Goal: Communication & Community: Answer question/provide support

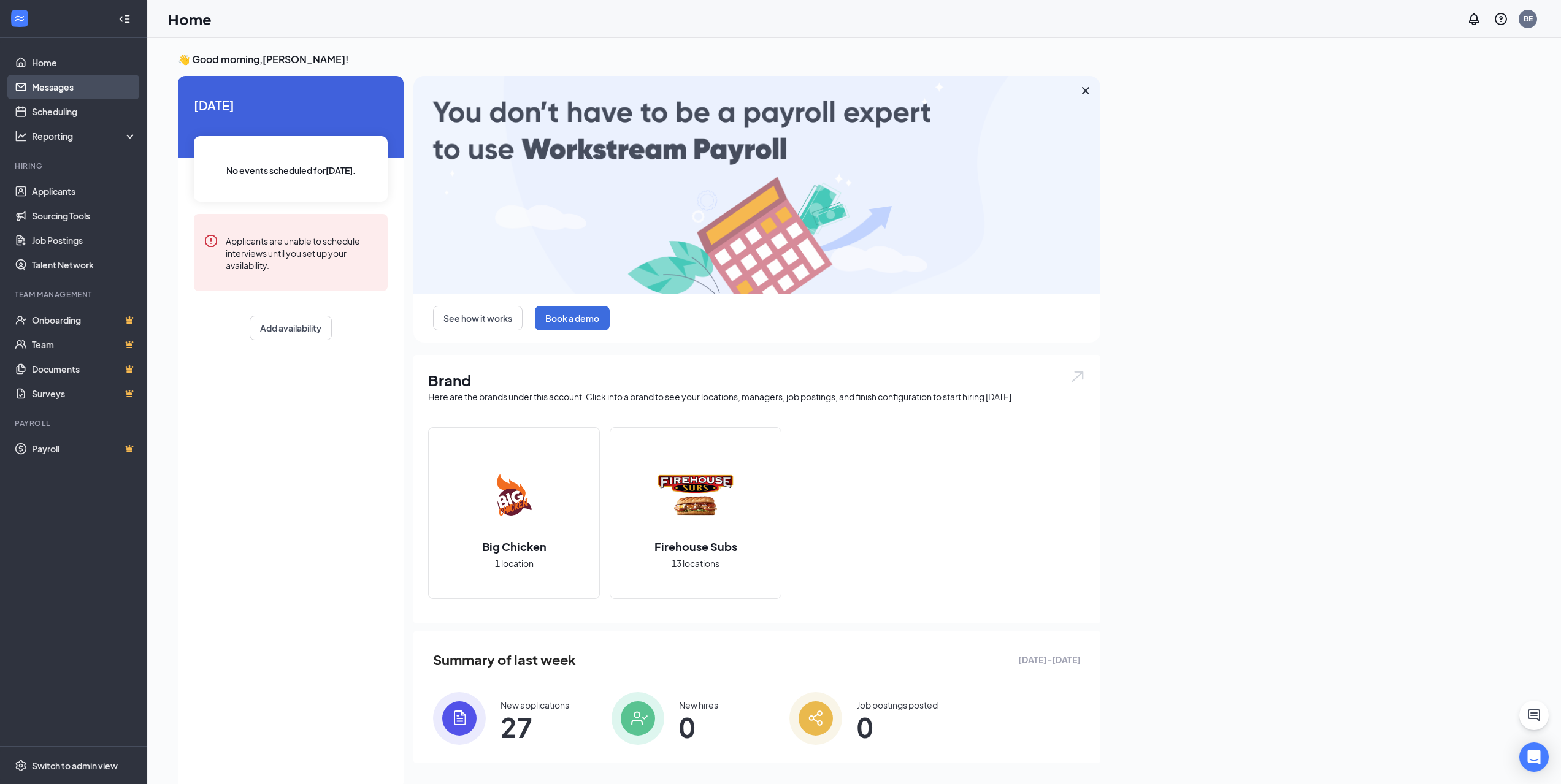
click at [103, 96] on link "Messages" at bounding box center [84, 87] width 105 height 24
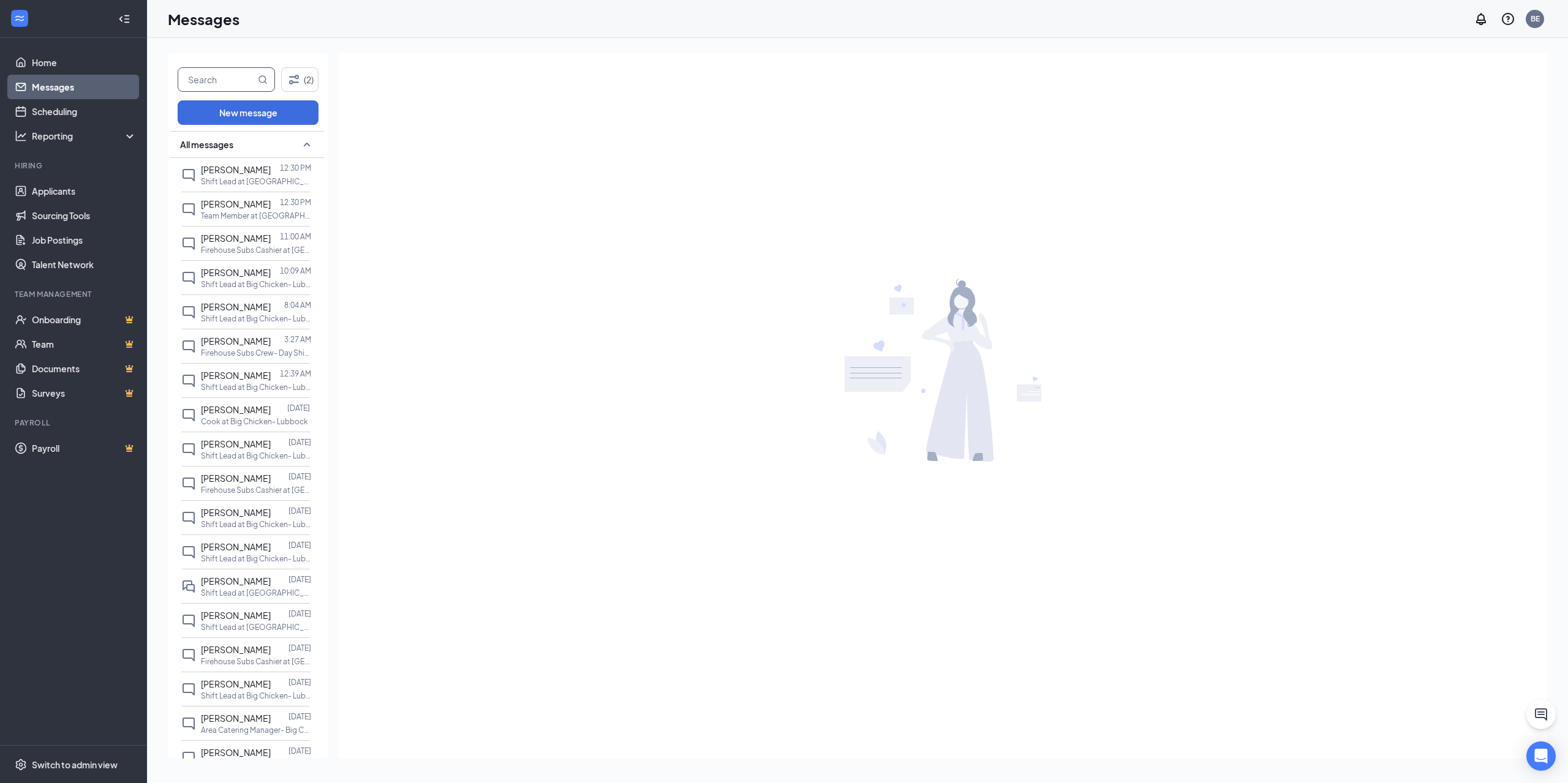
drag, startPoint x: 235, startPoint y: 84, endPoint x: 231, endPoint y: 72, distance: 12.6
click at [235, 83] on input "text" at bounding box center [216, 79] width 77 height 23
click at [268, 86] on span "[PERSON_NAME]" at bounding box center [226, 79] width 97 height 24
click at [262, 79] on icon "MagnifyingGlass" at bounding box center [262, 79] width 10 height 10
click at [263, 107] on button "New message" at bounding box center [248, 113] width 141 height 24
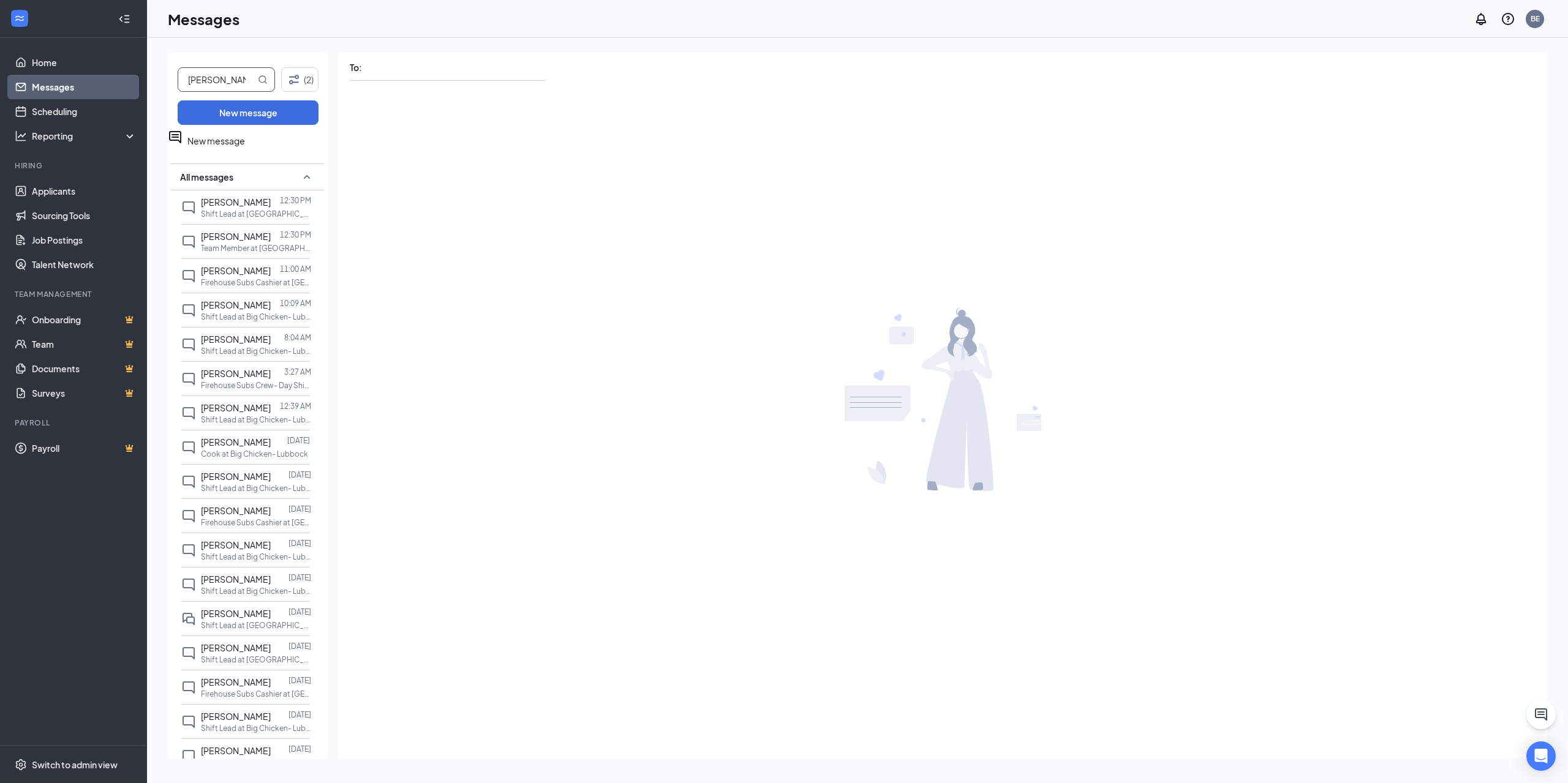
click at [263, 82] on icon "MagnifyingGlass" at bounding box center [263, 79] width 8 height 8
click at [262, 79] on icon "MagnifyingGlass" at bounding box center [262, 79] width 10 height 10
click at [300, 180] on icon "SmallChevronUp" at bounding box center [307, 177] width 15 height 15
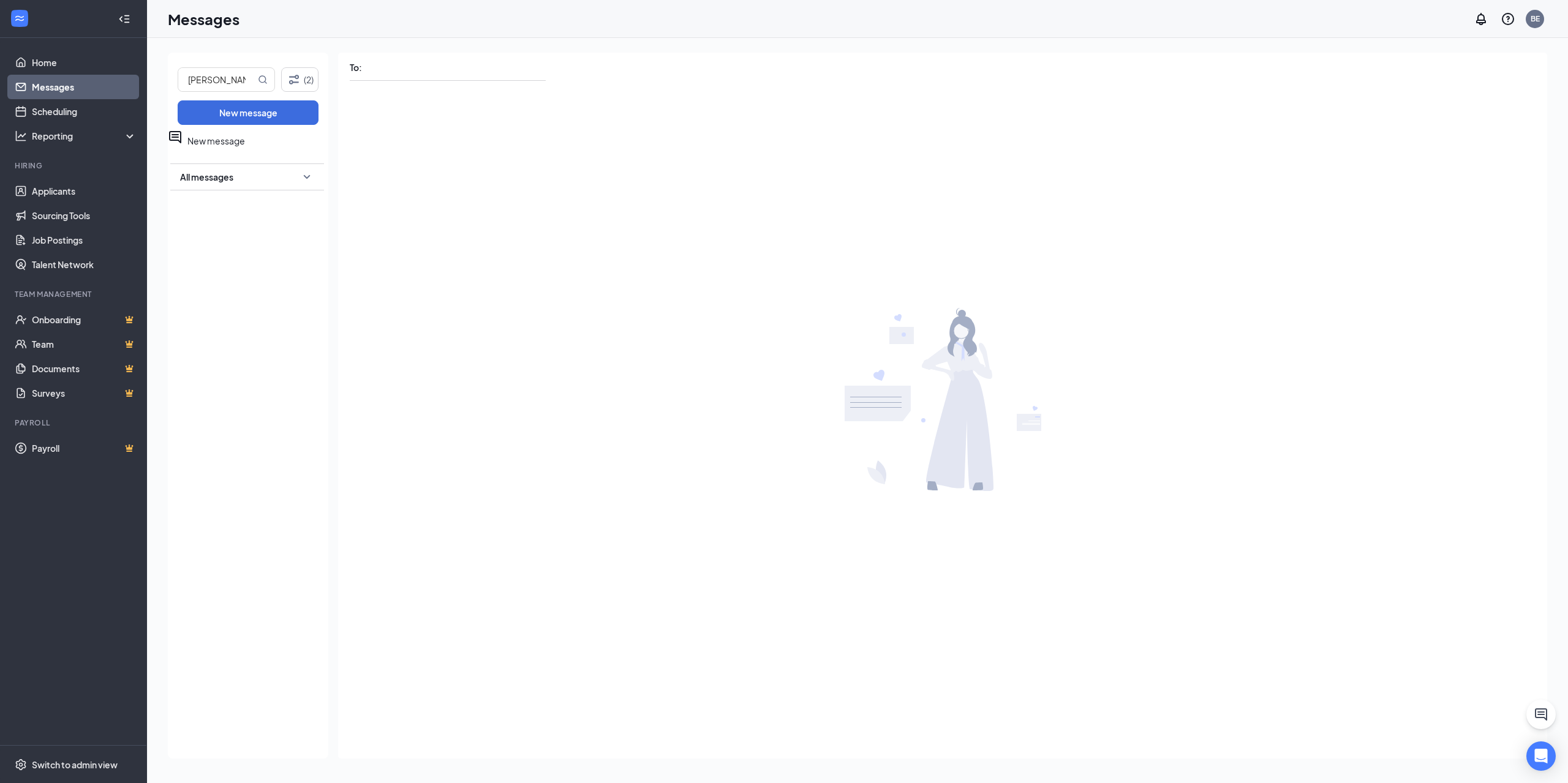
click at [300, 171] on icon "SmallChevronDown" at bounding box center [307, 177] width 15 height 15
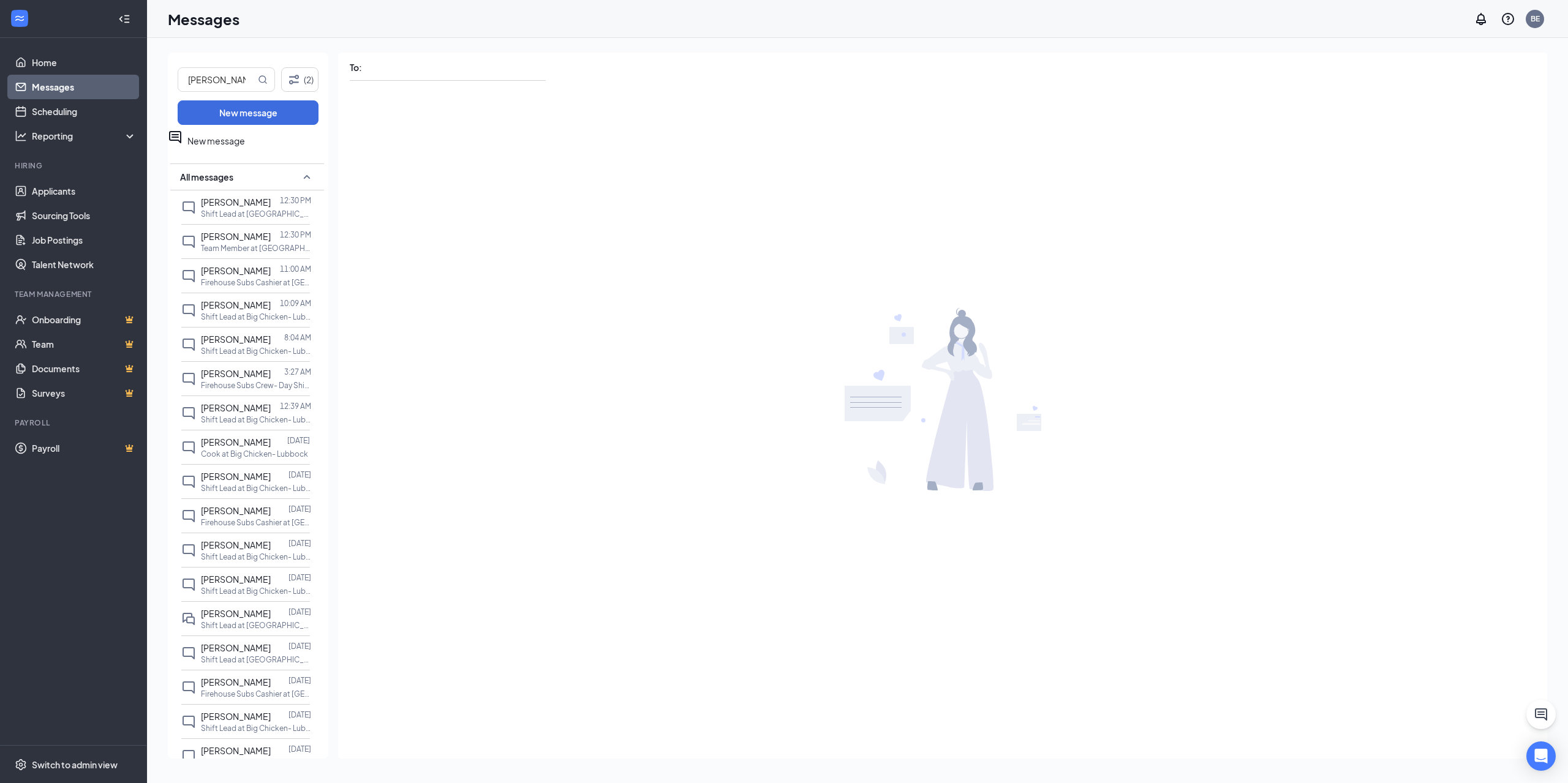
click at [276, 149] on div "New message" at bounding box center [258, 141] width 141 height 23
click at [263, 81] on icon "MagnifyingGlass" at bounding box center [262, 79] width 10 height 10
type input "s"
click at [298, 82] on icon "Filter" at bounding box center [294, 79] width 15 height 15
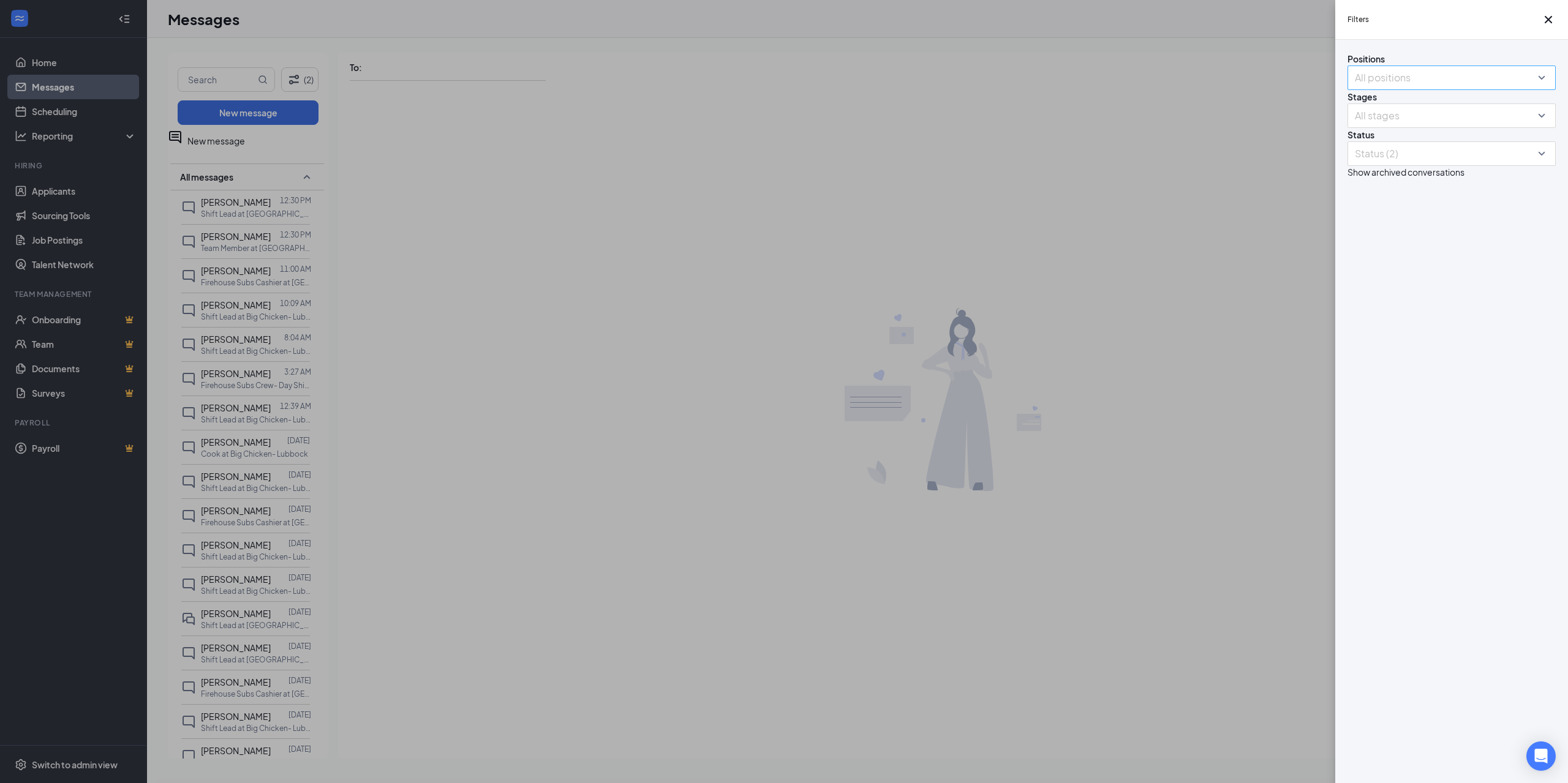
click at [1365, 90] on div "All positions" at bounding box center [1451, 78] width 208 height 24
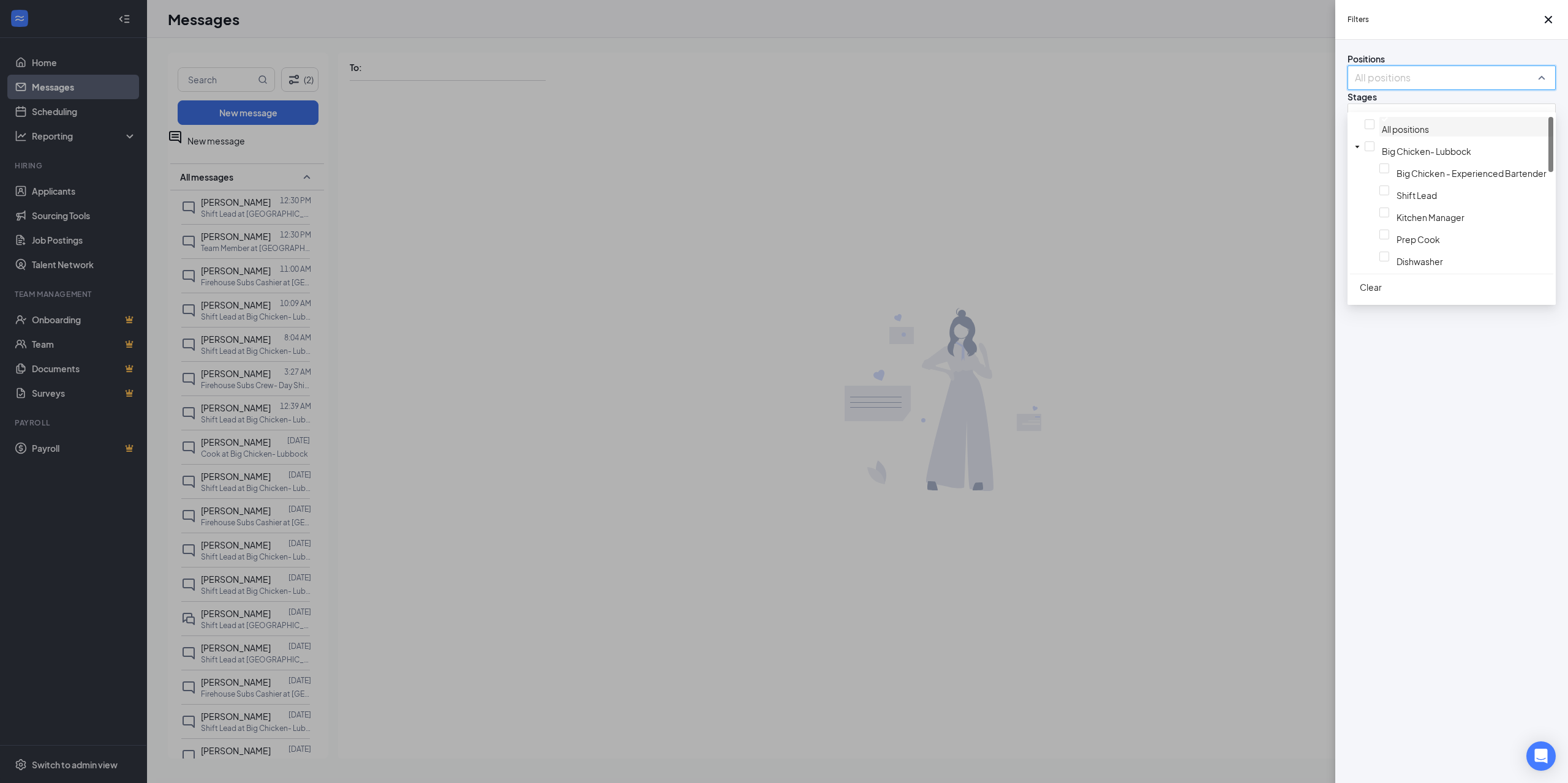
click at [1383, 122] on div at bounding box center [1467, 119] width 169 height 5
click at [1397, 183] on div at bounding box center [1474, 183] width 155 height 0
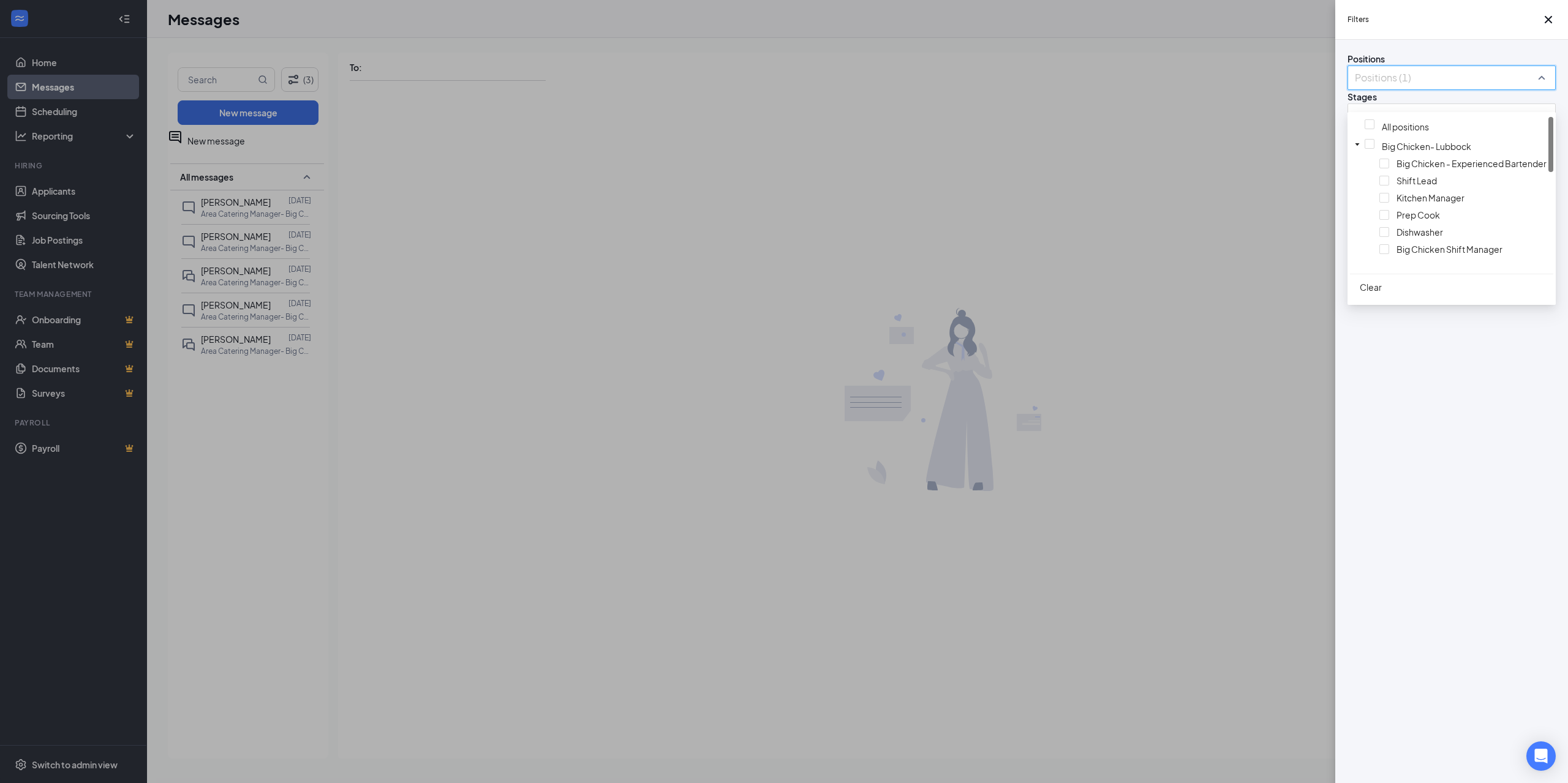
click at [924, 189] on div "Filters Positions Positions (1) Stages All stages Status Status (2) Show archiv…" at bounding box center [784, 391] width 1568 height 783
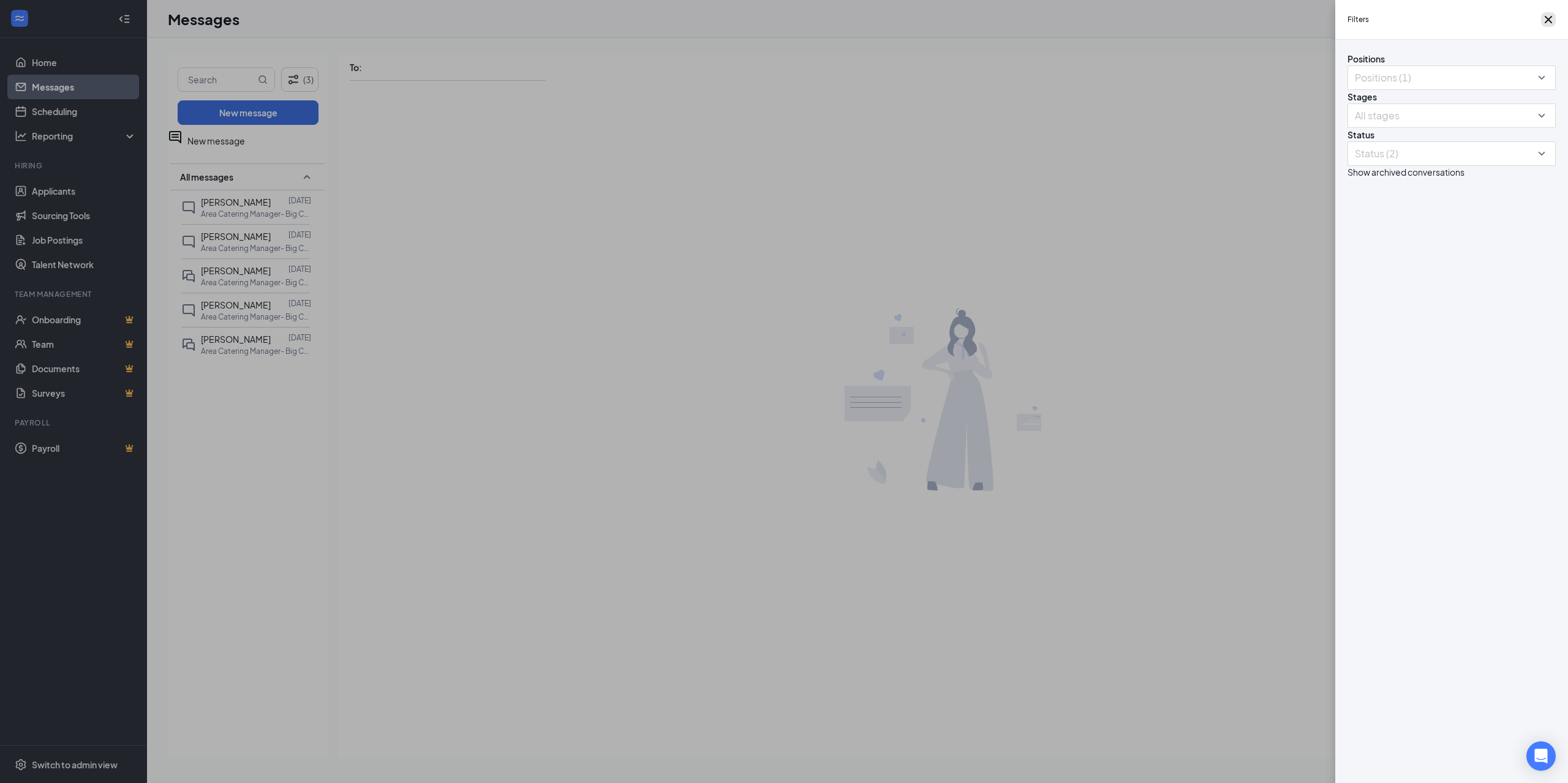
click at [1541, 24] on icon "Cross" at bounding box center [1549, 19] width 15 height 15
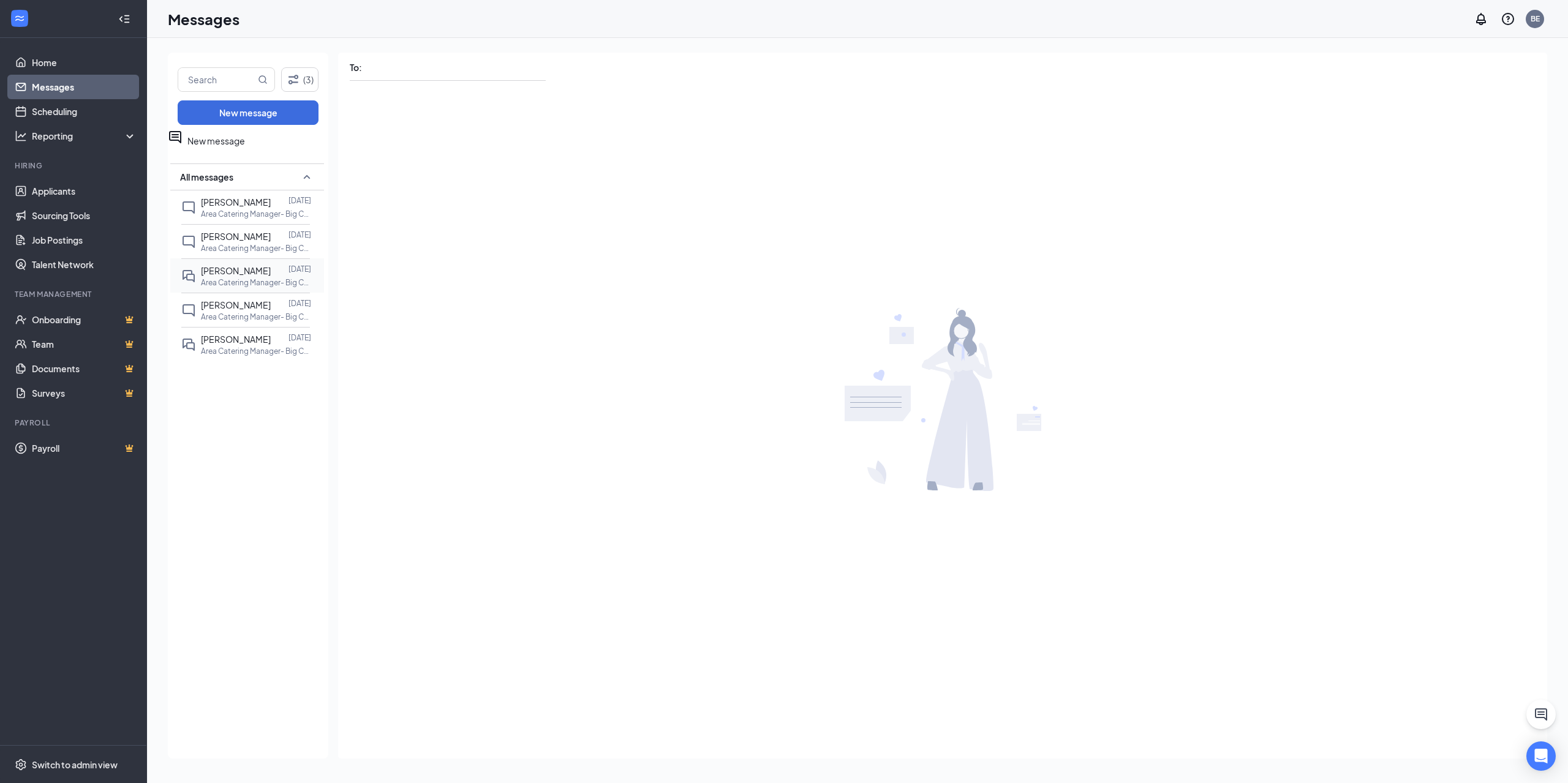
drag, startPoint x: 262, startPoint y: 268, endPoint x: 284, endPoint y: 268, distance: 22.0
click at [271, 268] on div at bounding box center [279, 270] width 18 height 14
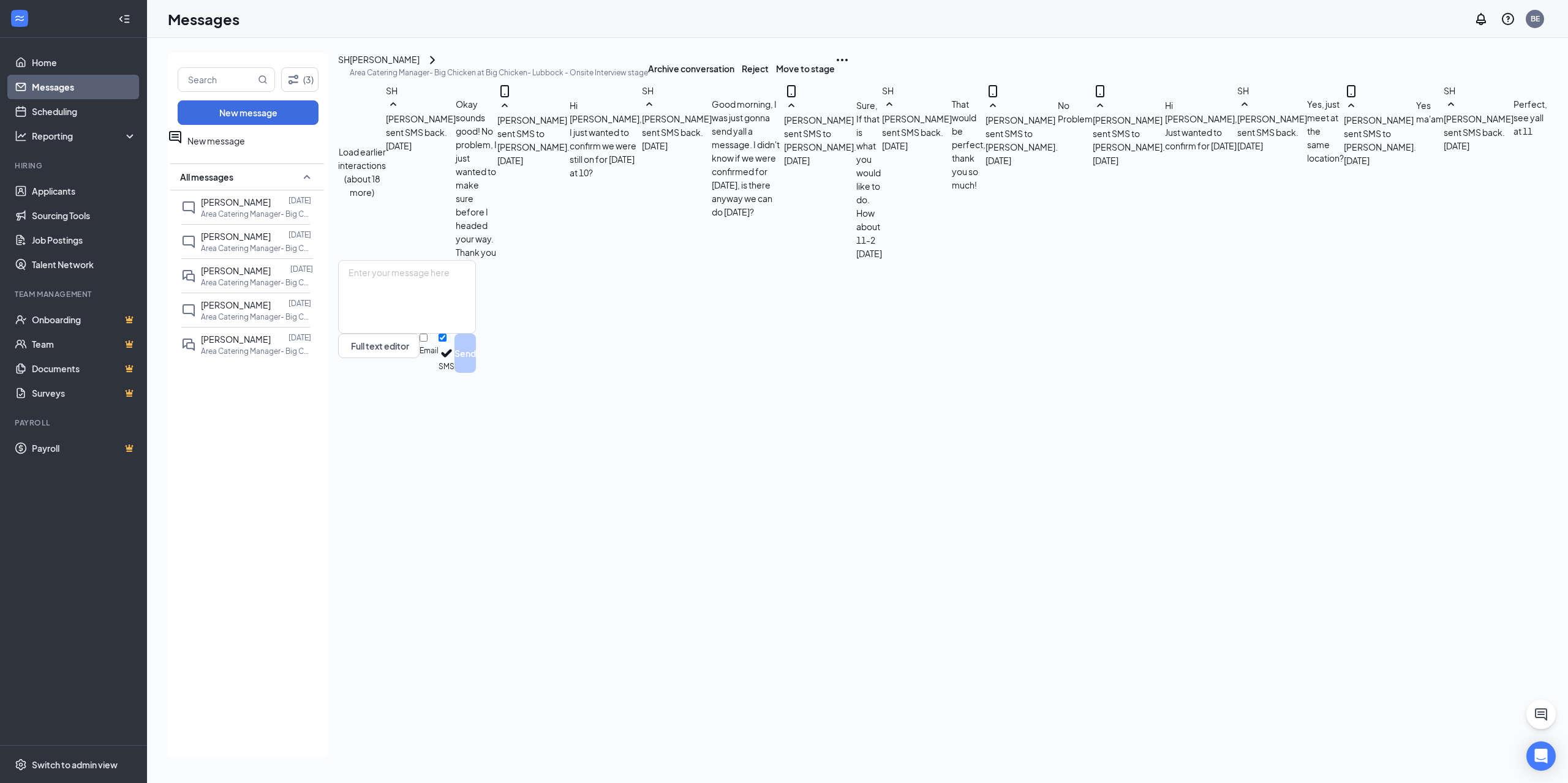
scroll to position [177, 0]
click at [1444, 138] on span "[PERSON_NAME] sent SMS back." at bounding box center [1479, 126] width 70 height 24
click at [350, 66] on div "SH" at bounding box center [344, 59] width 11 height 14
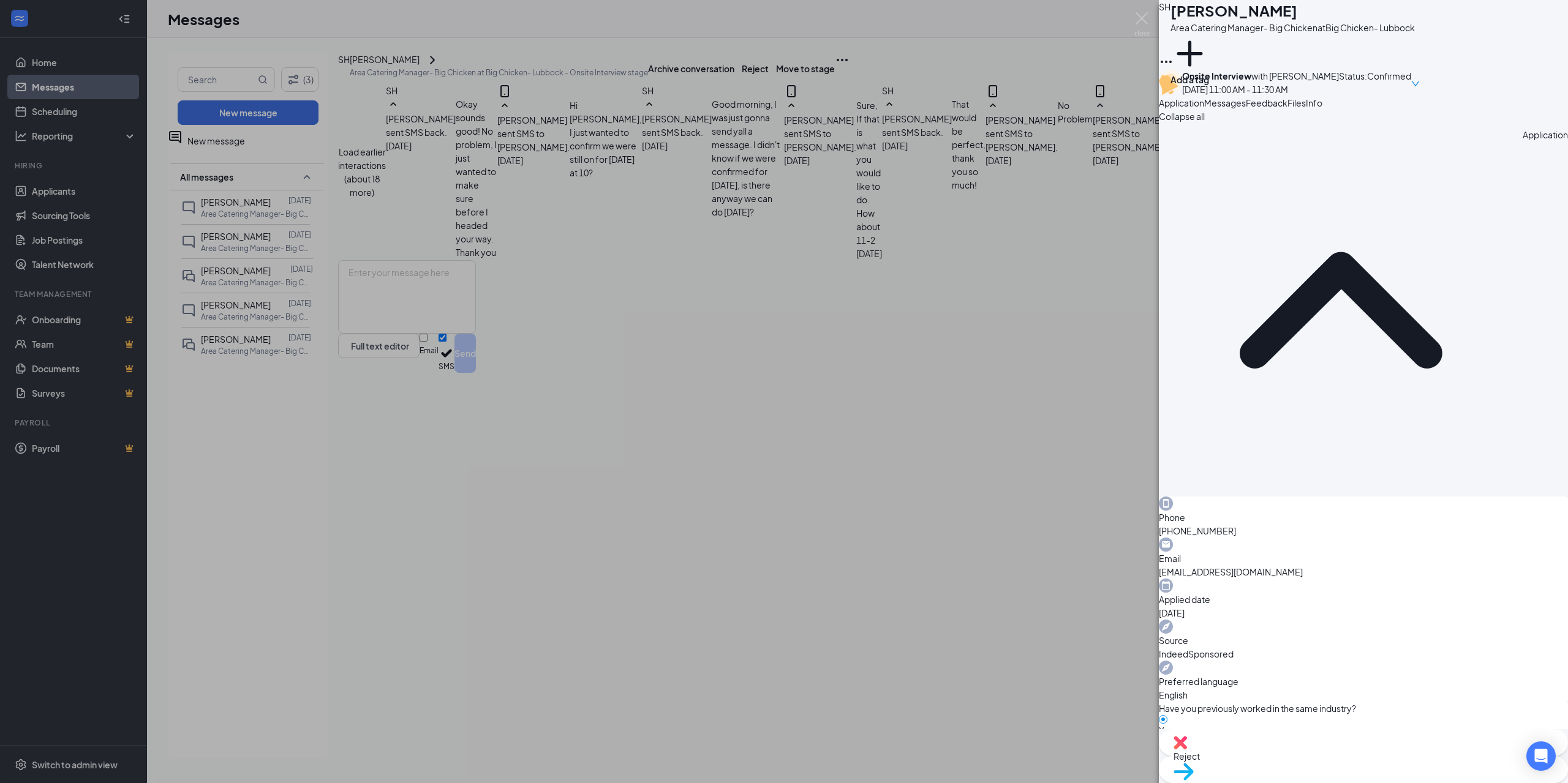
click at [1306, 109] on span "Files" at bounding box center [1297, 103] width 19 height 11
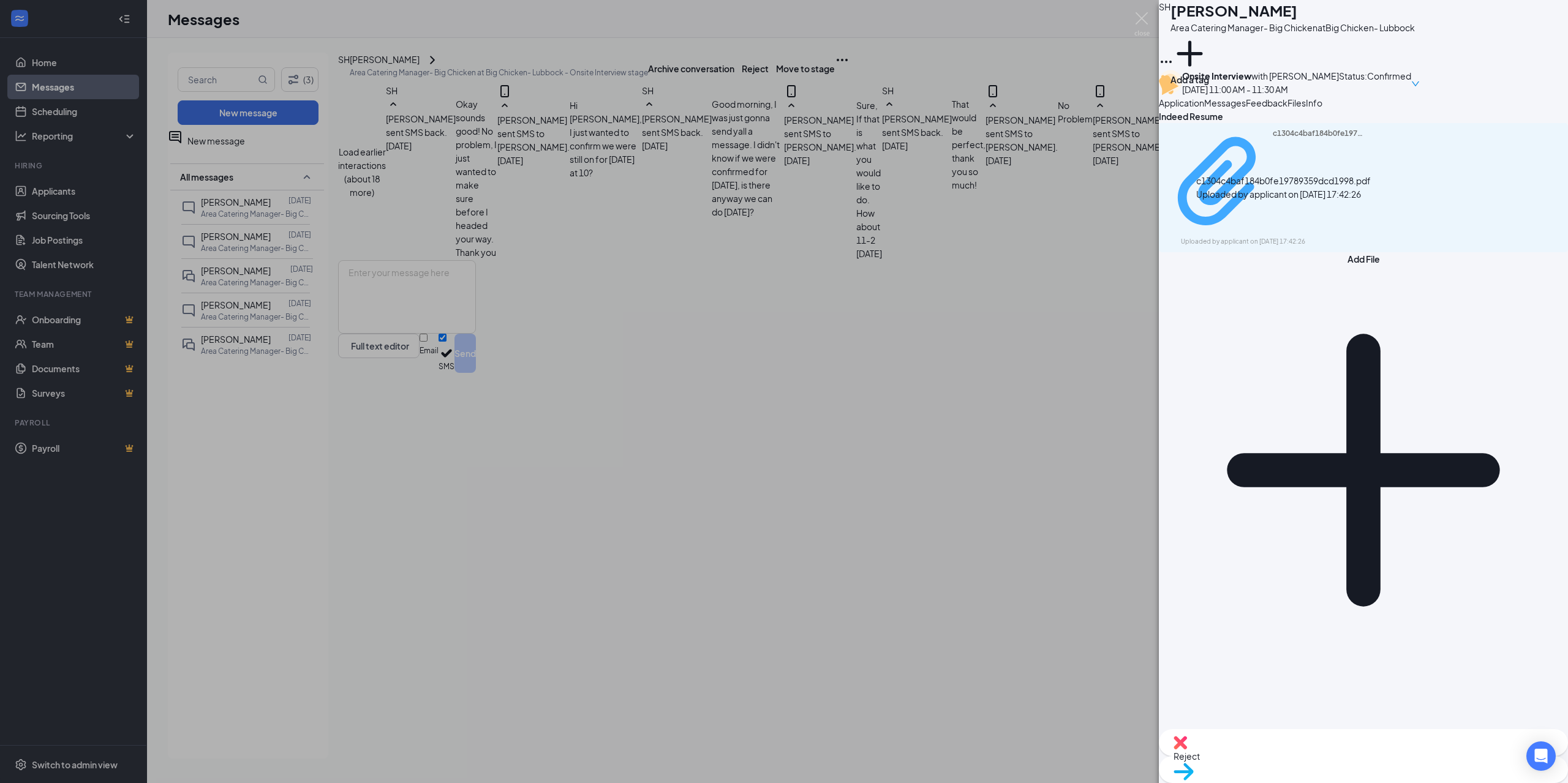
click at [1332, 217] on div "c1304c4baf184b0fe19789359dcd1998.pdf" at bounding box center [1319, 182] width 92 height 107
click at [1149, 21] on img at bounding box center [1142, 24] width 15 height 24
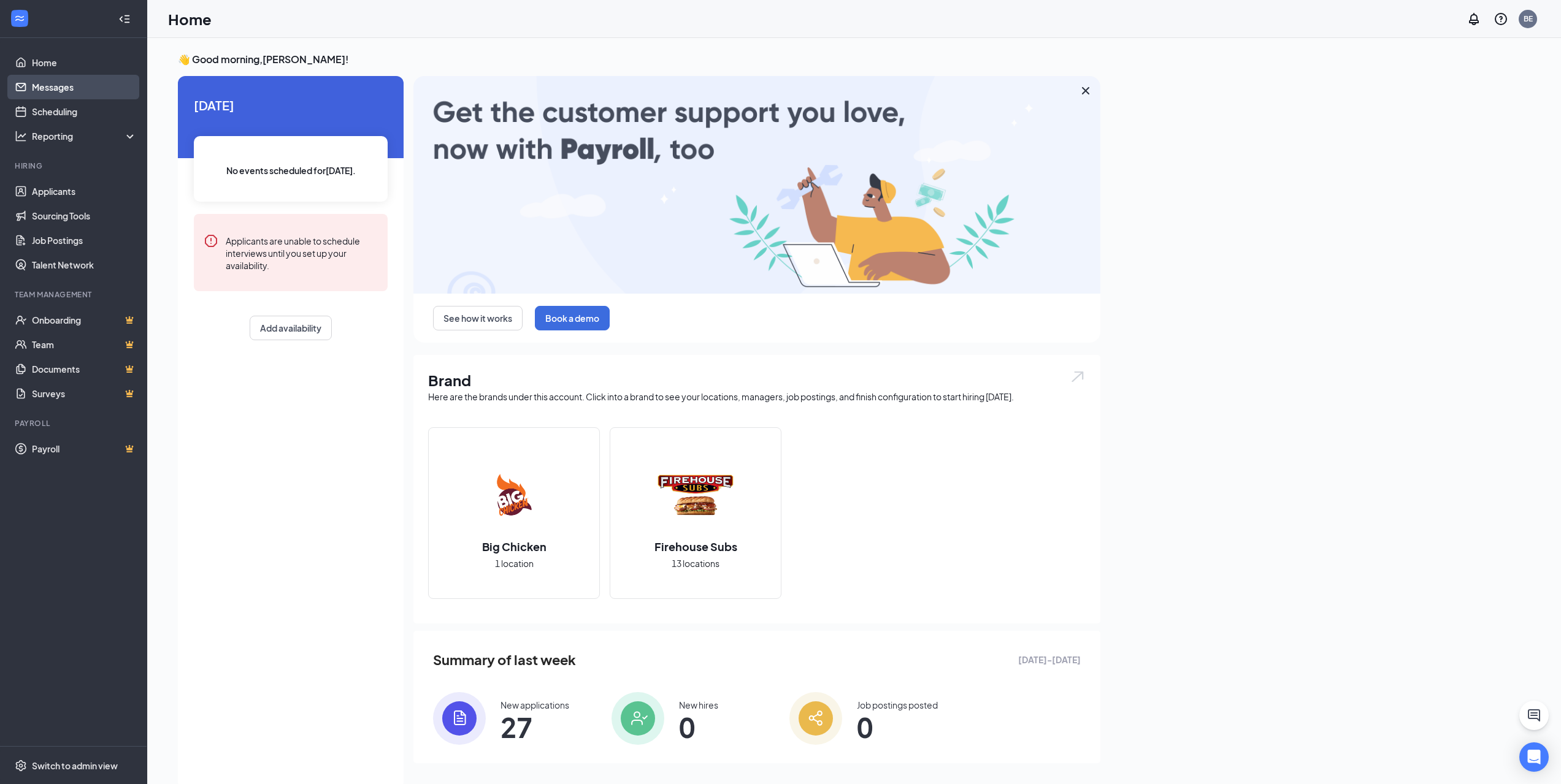
click at [78, 92] on link "Messages" at bounding box center [84, 87] width 105 height 24
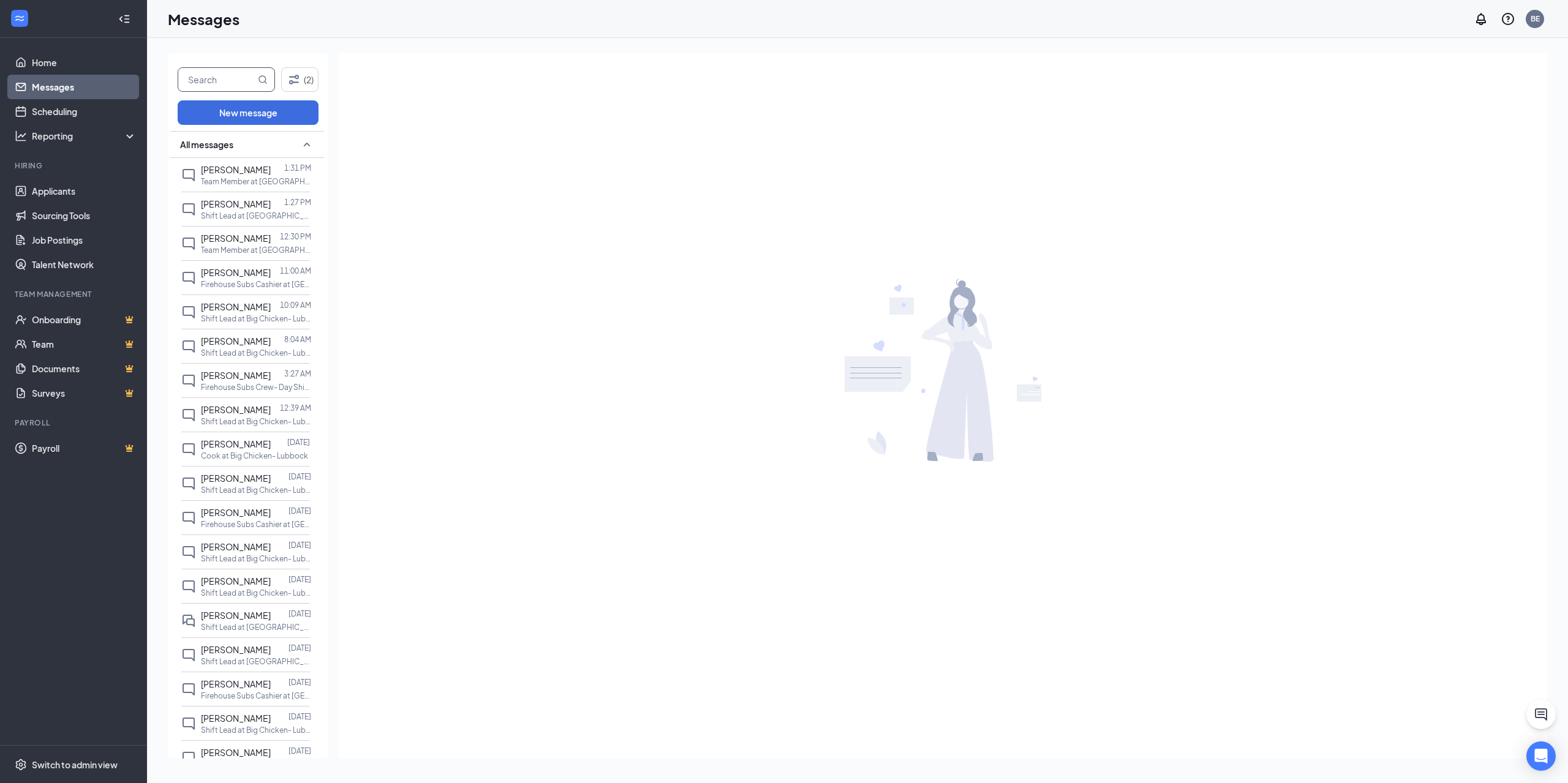
click at [191, 79] on input "text" at bounding box center [216, 79] width 77 height 23
type input "[PERSON_NAME]"
click at [256, 78] on span "[PERSON_NAME]" at bounding box center [226, 79] width 97 height 24
click at [260, 78] on icon "MagnifyingGlass" at bounding box center [262, 79] width 10 height 10
click at [263, 78] on icon "MagnifyingGlass" at bounding box center [262, 79] width 10 height 10
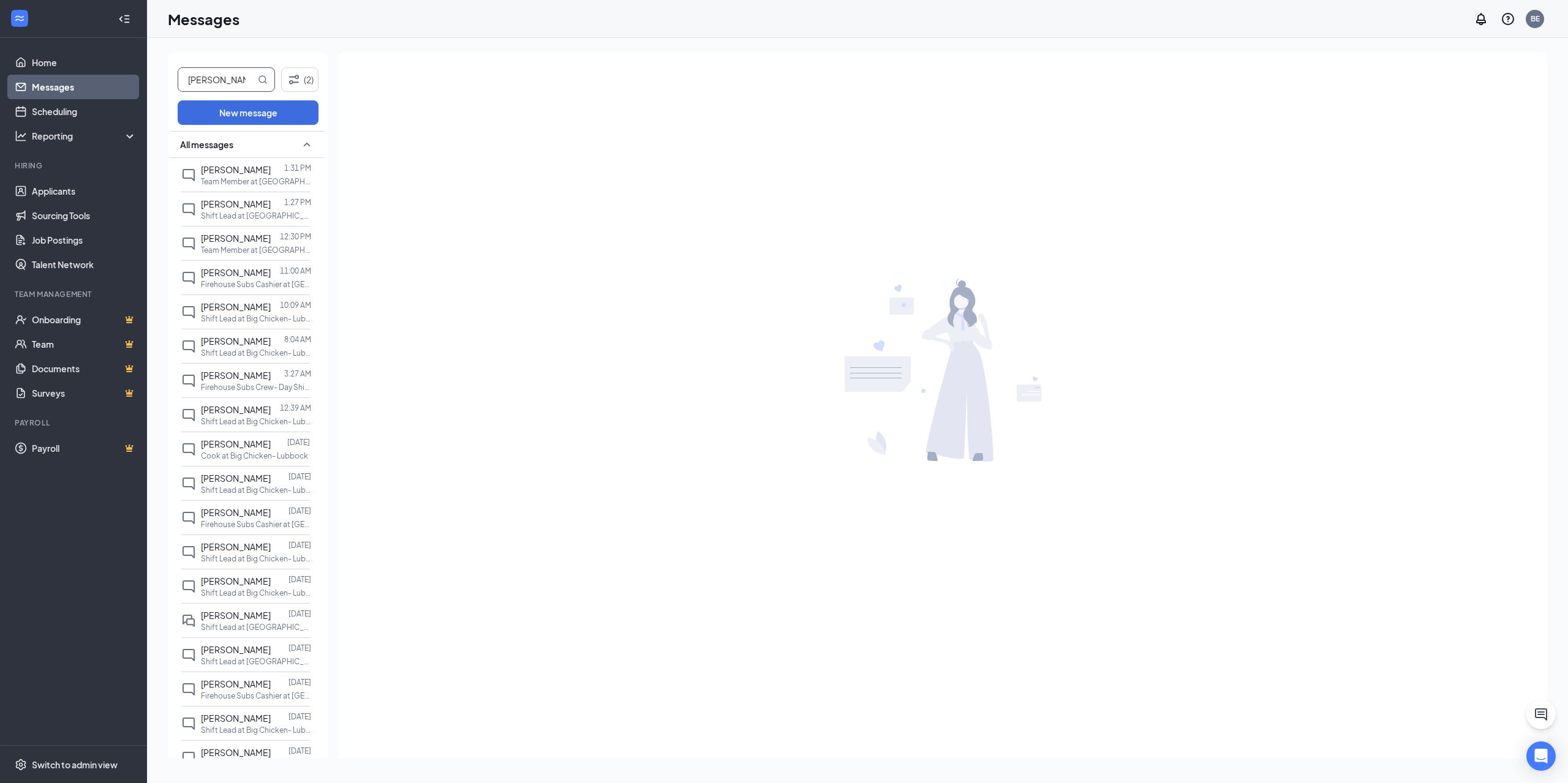
click at [243, 78] on input "[PERSON_NAME]" at bounding box center [216, 79] width 77 height 23
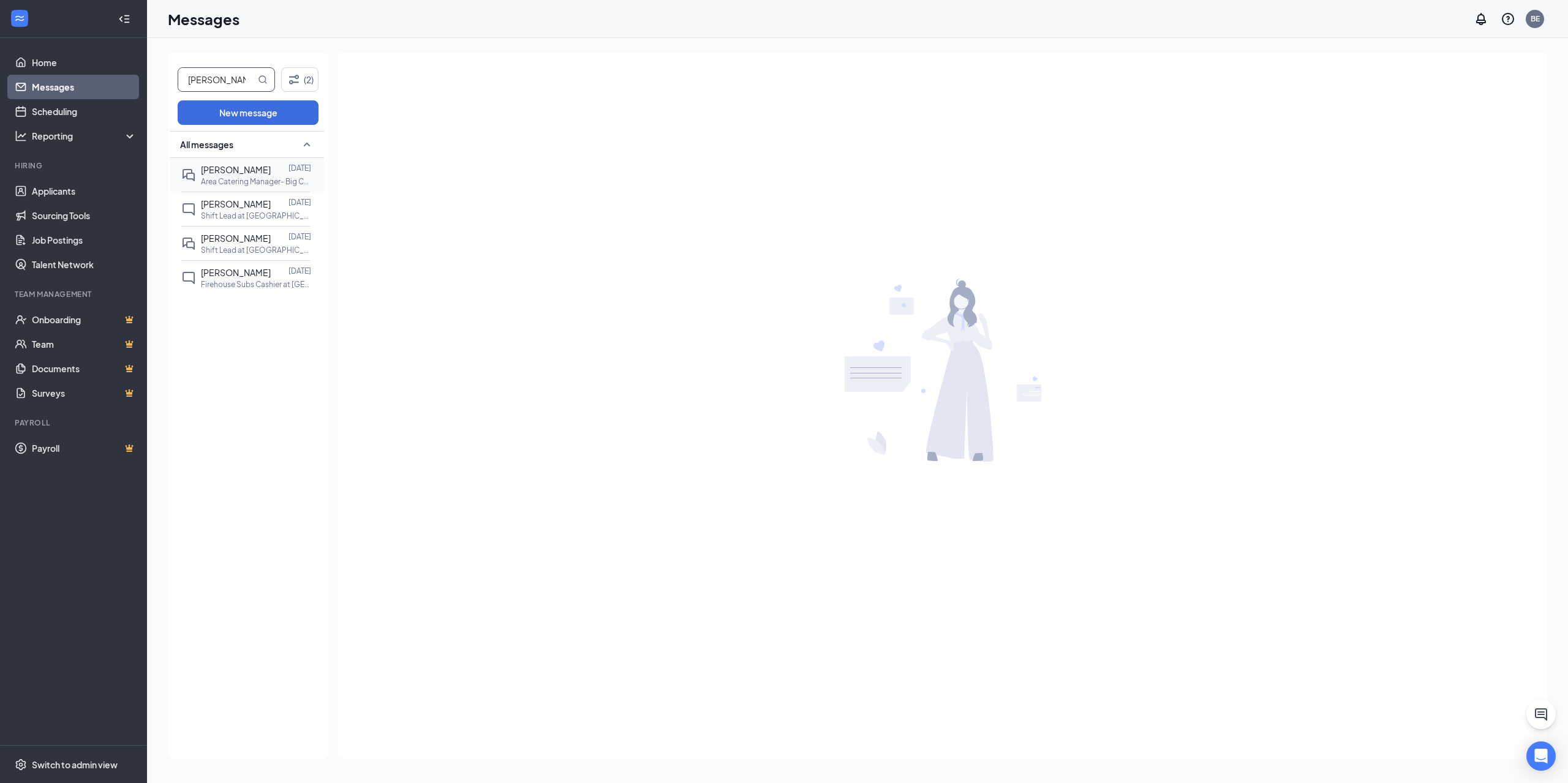
click at [222, 170] on span "[PERSON_NAME]" at bounding box center [236, 170] width 70 height 11
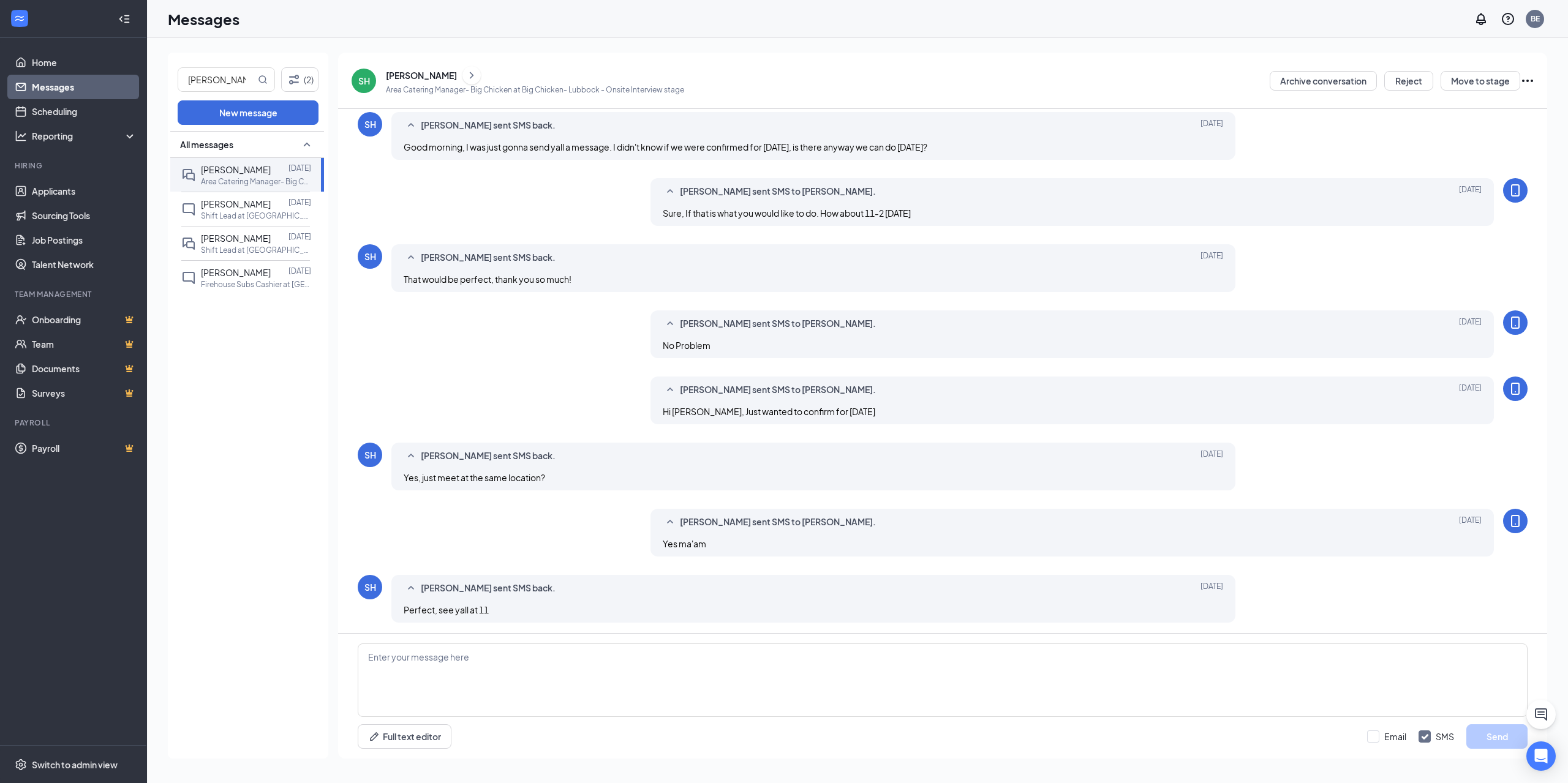
scroll to position [177, 0]
click at [411, 653] on textarea at bounding box center [943, 680] width 1170 height 74
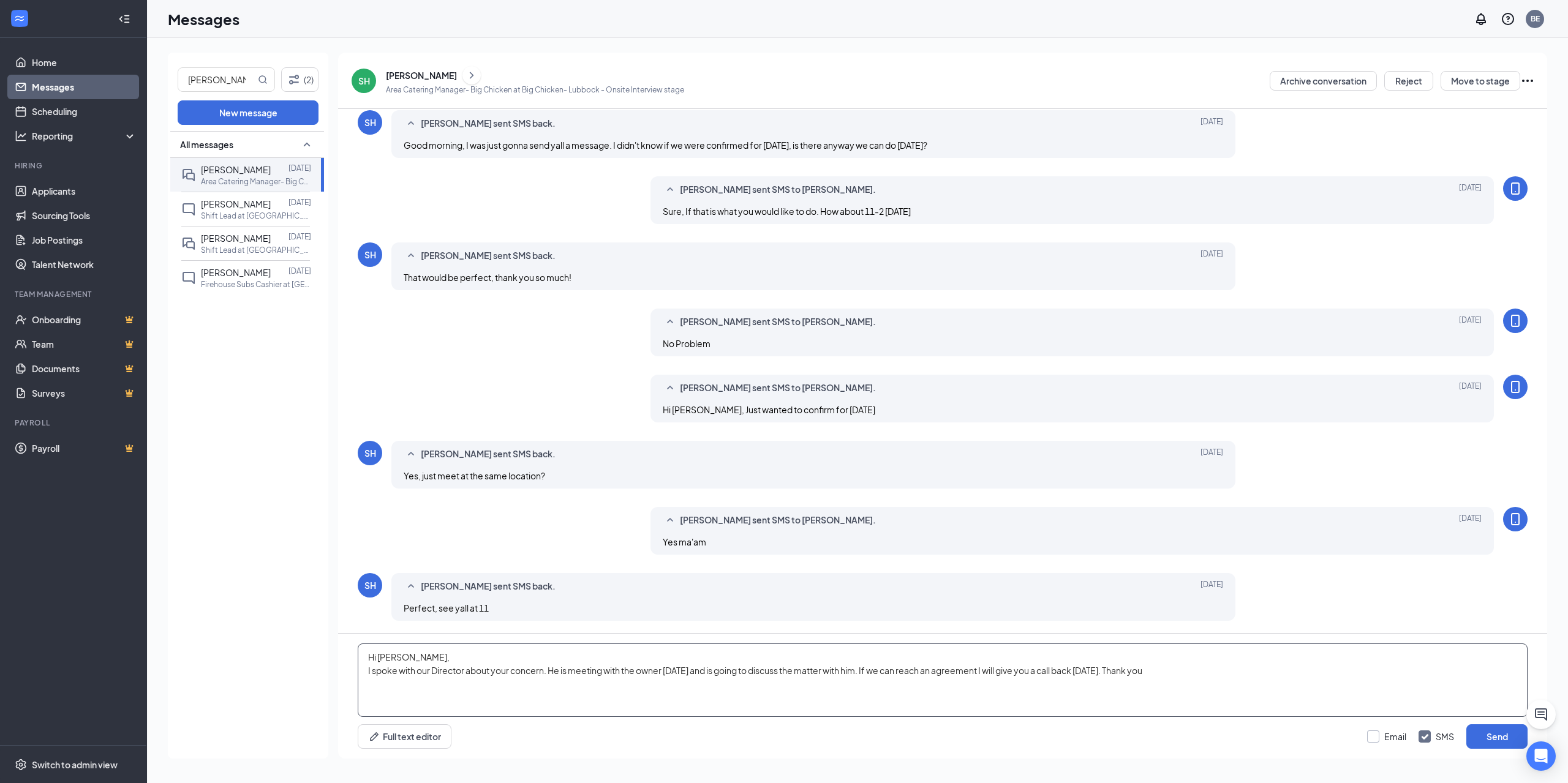
type textarea "Hi Sarah, I spoke with our Director about your concern. He is meeting with the …"
click at [1378, 734] on input "Email" at bounding box center [1387, 736] width 39 height 12
checkbox input "true"
click at [1484, 730] on button "Send" at bounding box center [1498, 737] width 62 height 24
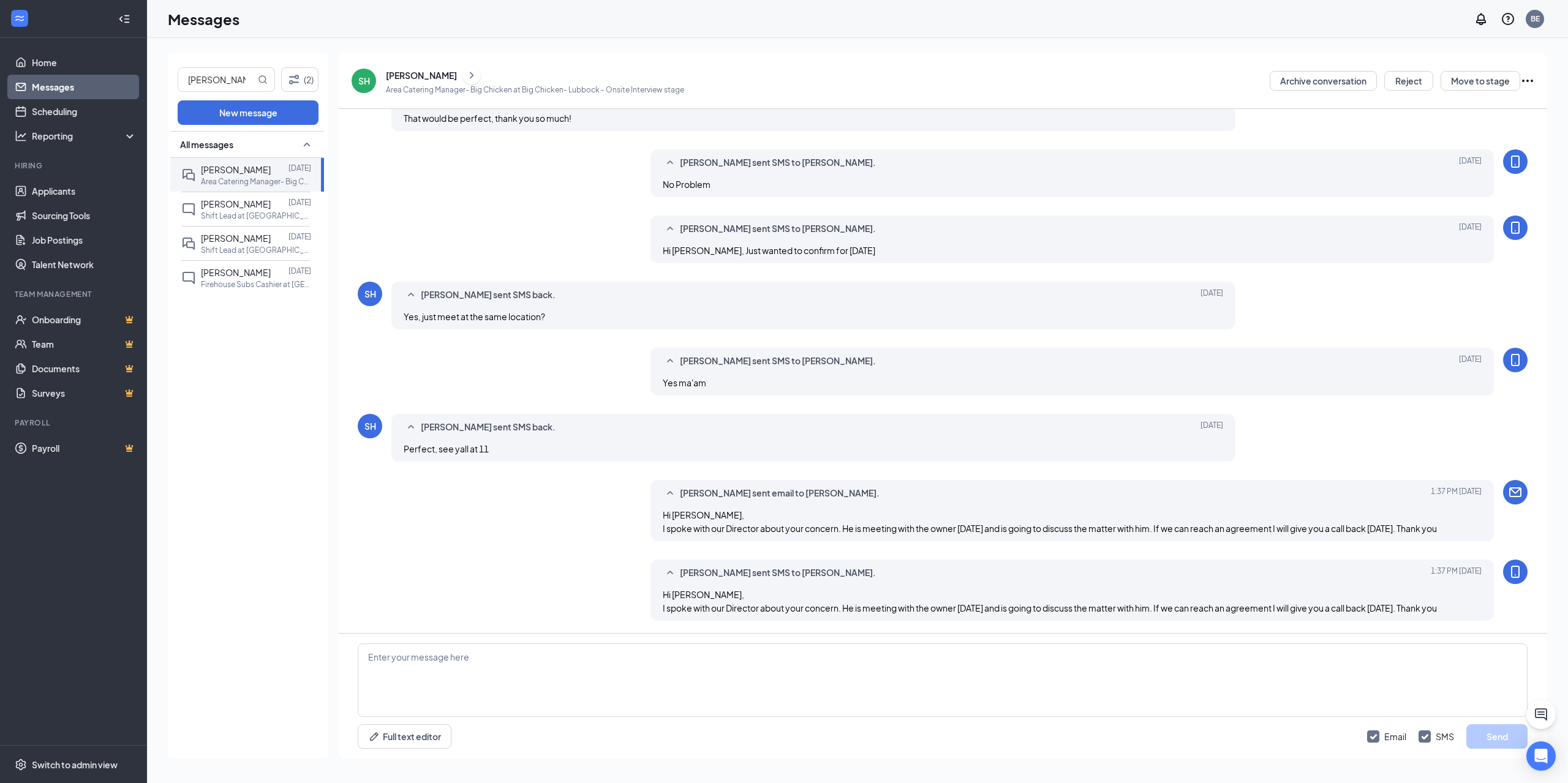
scroll to position [363, 0]
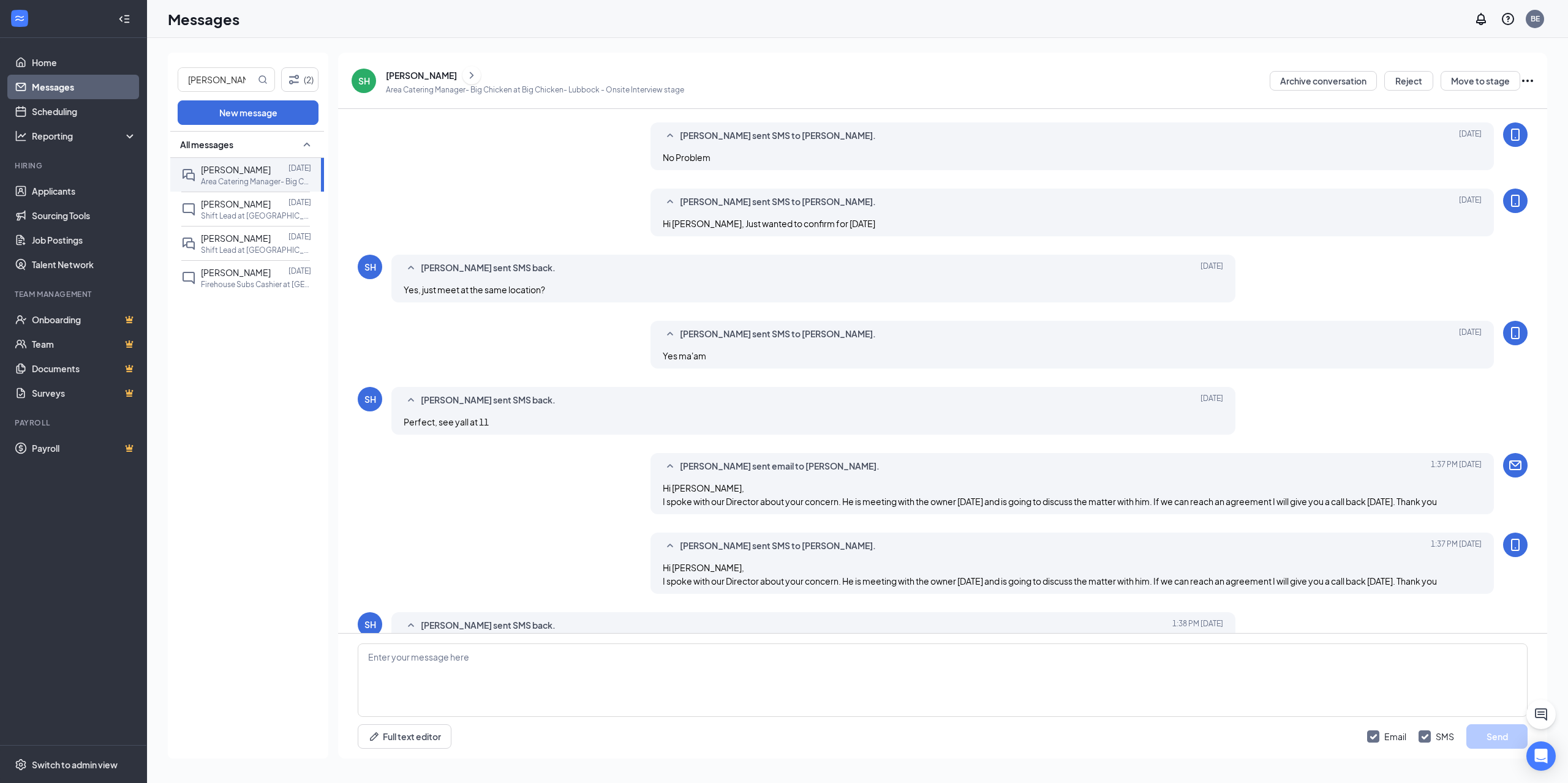
click at [637, 61] on div "SH Sarah Hill Area Catering Manager- Big Chicken at Big Chicken- Lubbock - Onsi…" at bounding box center [943, 81] width 1209 height 57
click at [81, 67] on link "Home" at bounding box center [83, 62] width 104 height 24
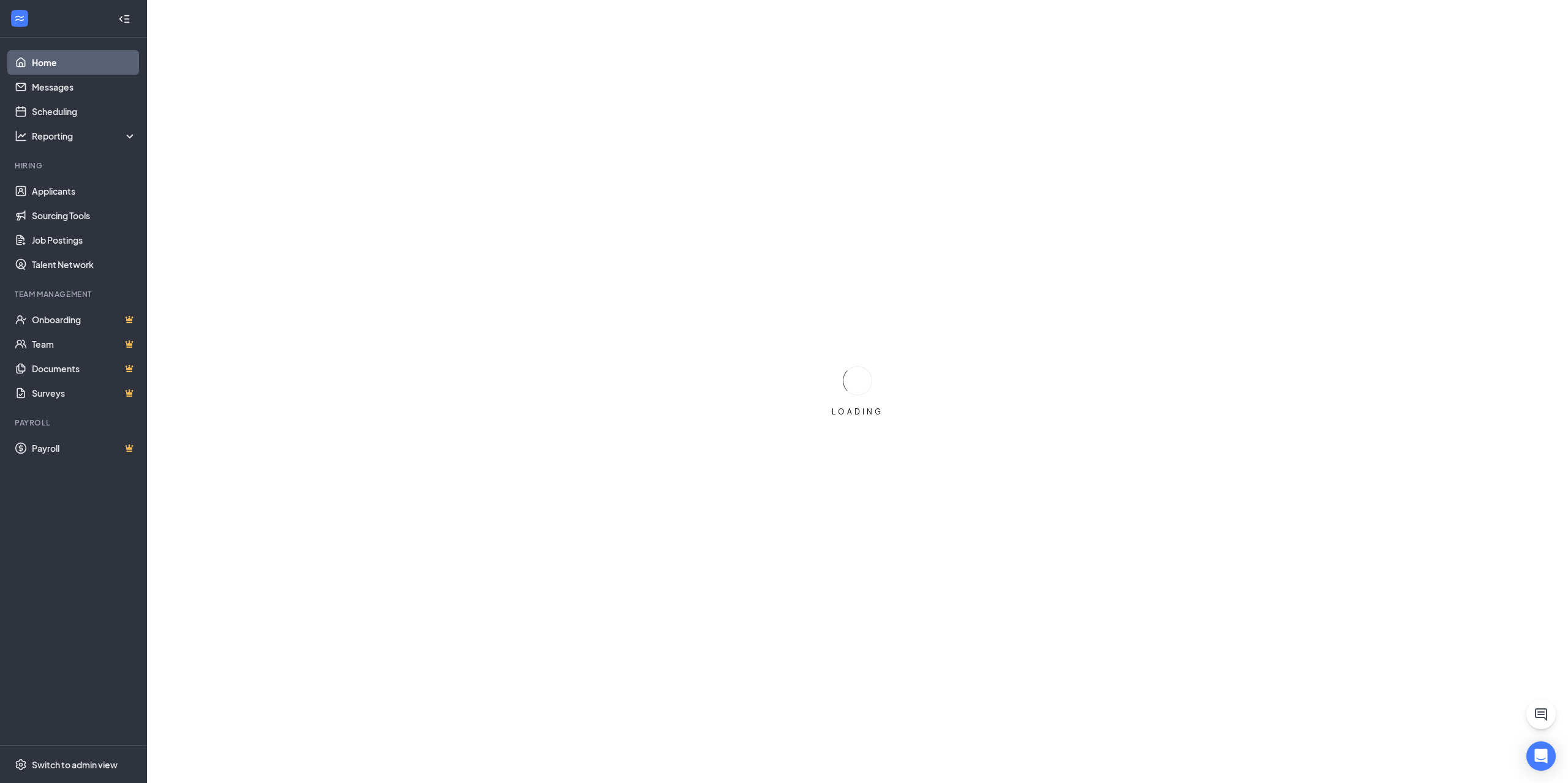
click at [77, 74] on link "Home" at bounding box center [83, 62] width 104 height 24
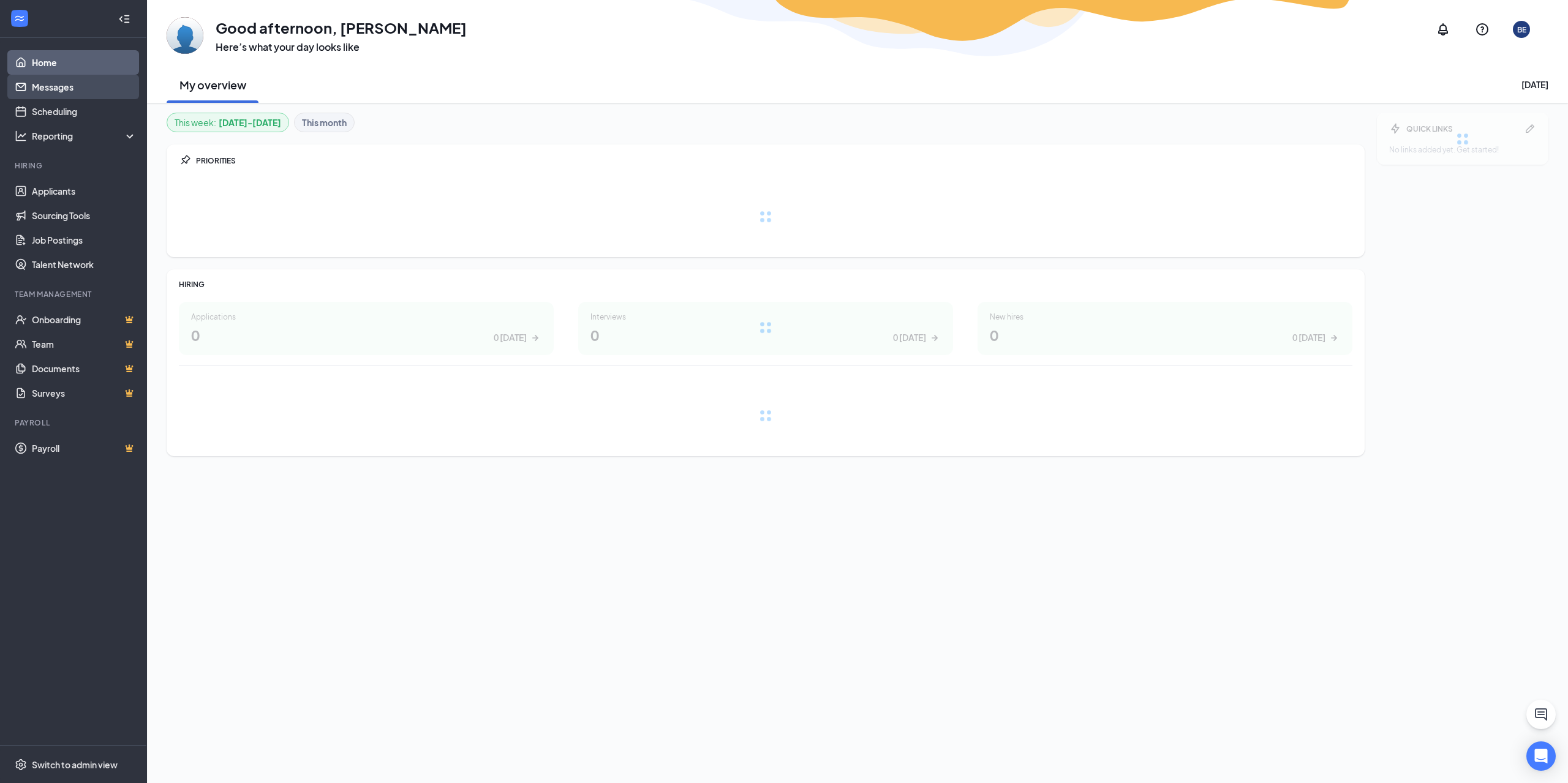
click at [78, 82] on link "Messages" at bounding box center [83, 87] width 104 height 24
